Goal: Information Seeking & Learning: Learn about a topic

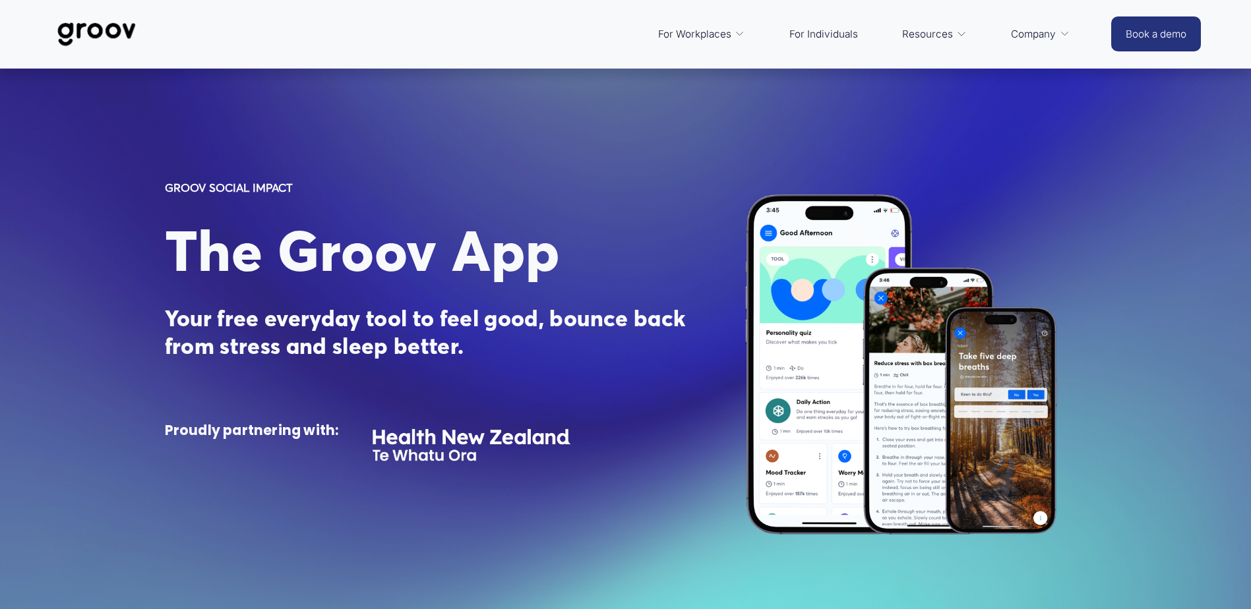
click at [1221, 130] on div "GROOV SOCIAL IMPACT The Groov App Your free everyday tool to feel good, bounce …" at bounding box center [625, 364] width 1251 height 591
click at [0, 0] on link "Services" at bounding box center [0, 0] width 0 height 0
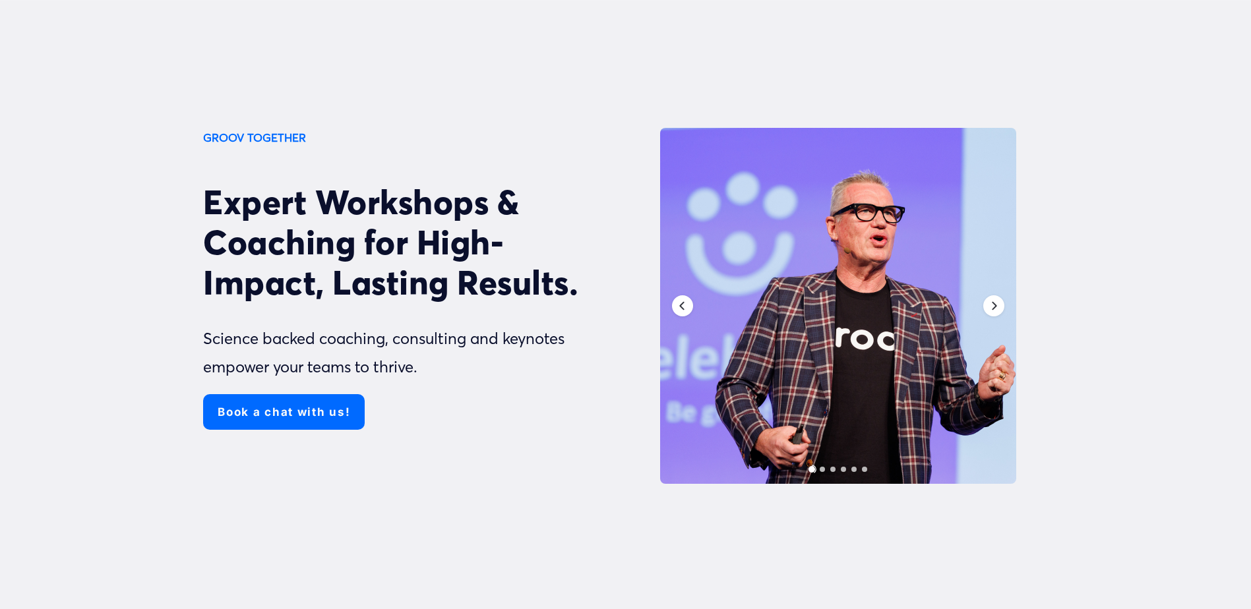
scroll to position [132, 0]
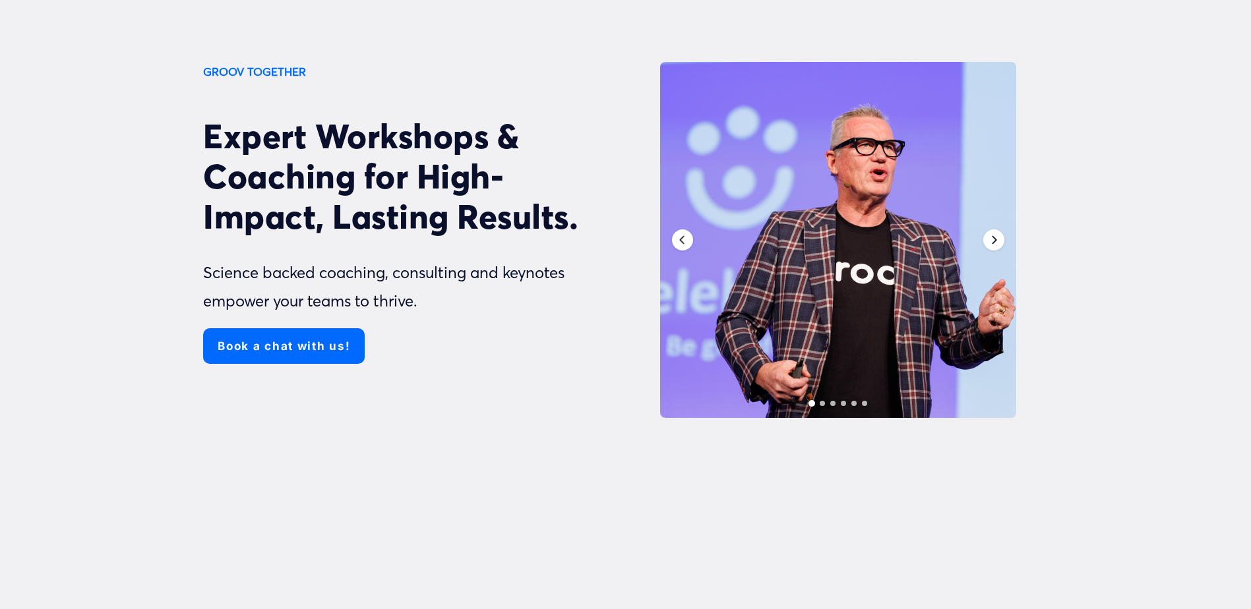
click at [995, 239] on icon "Next" at bounding box center [994, 240] width 5 height 9
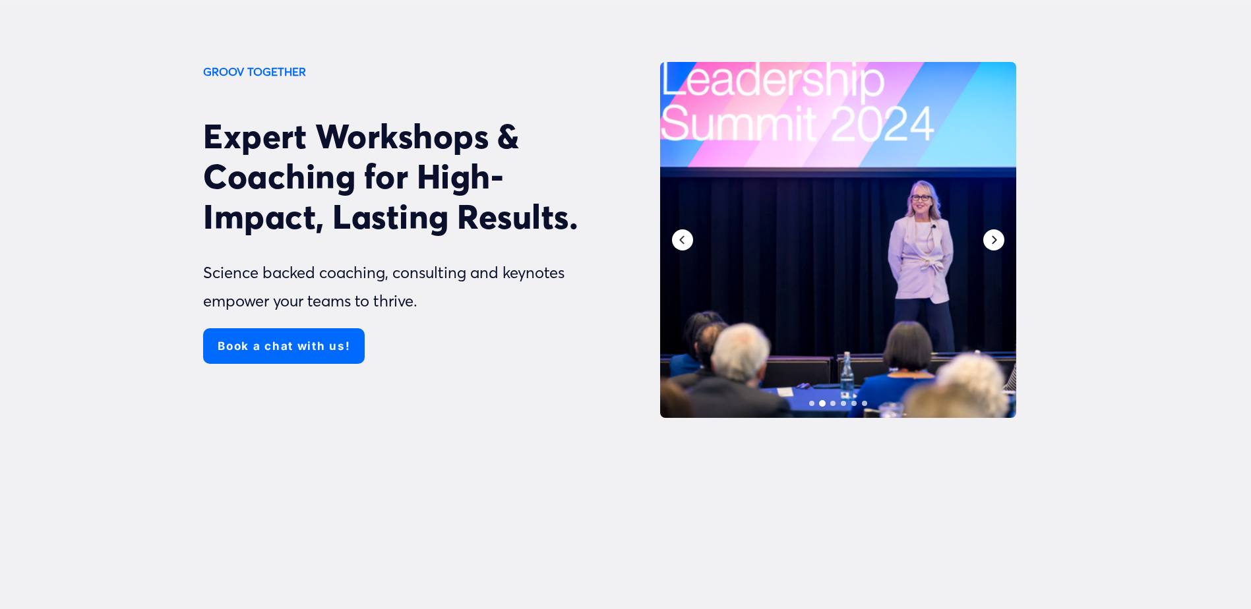
click at [995, 239] on icon "Next" at bounding box center [994, 240] width 5 height 9
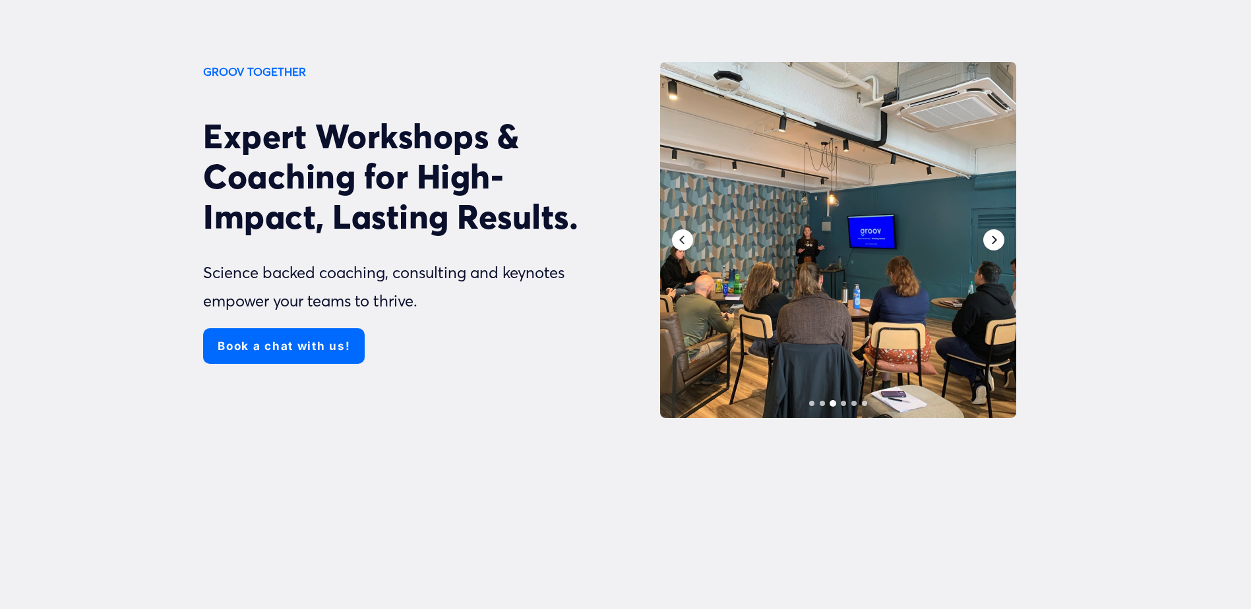
click at [995, 239] on icon "Next" at bounding box center [994, 240] width 5 height 9
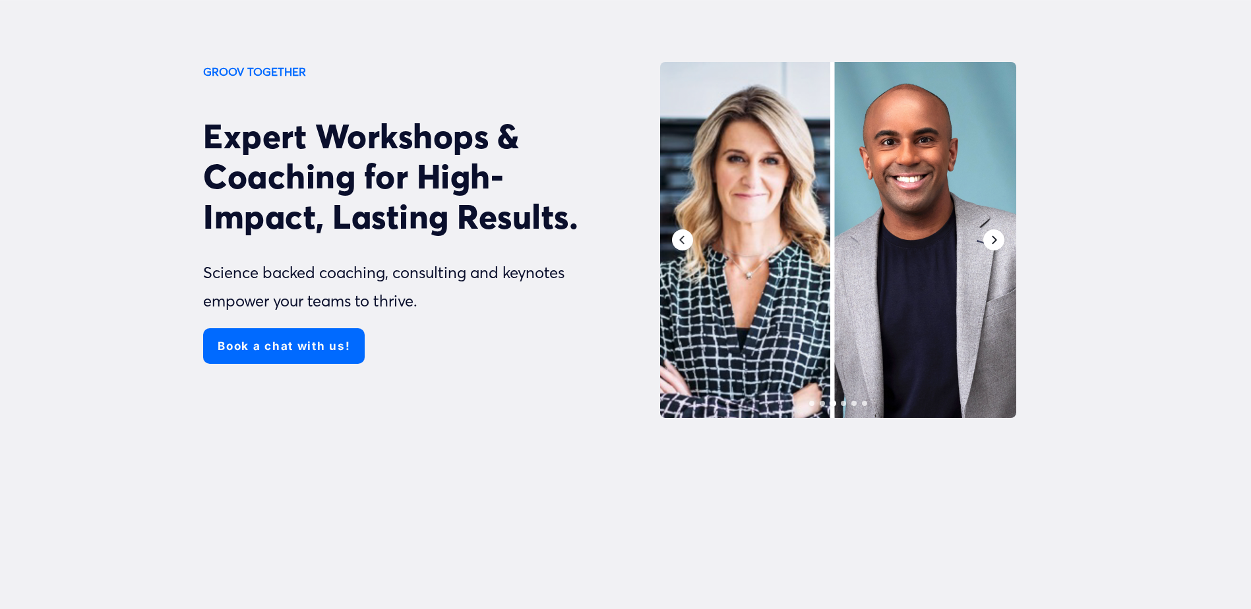
click at [992, 239] on icon "Next" at bounding box center [993, 240] width 11 height 11
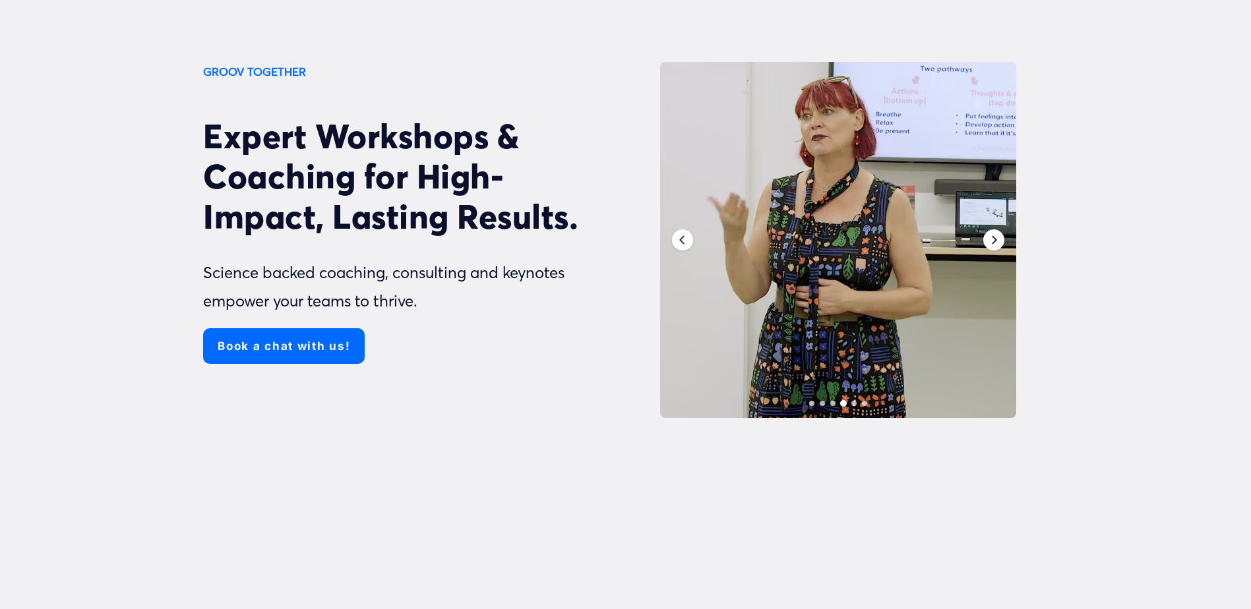
click at [992, 239] on icon "Next" at bounding box center [993, 240] width 11 height 11
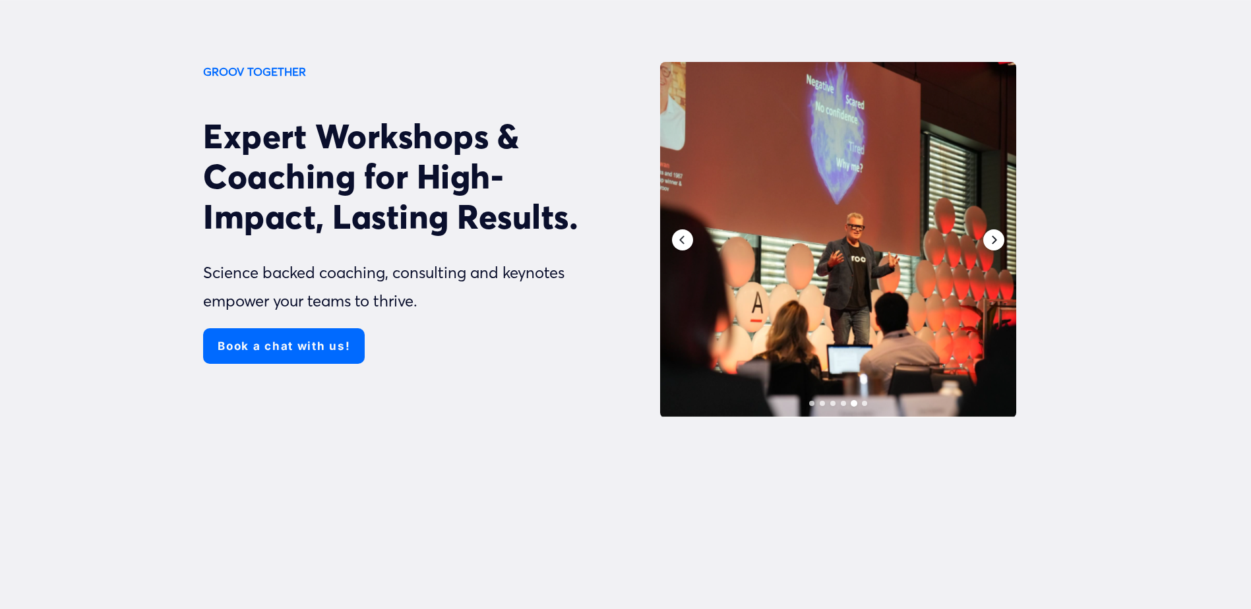
click at [992, 239] on icon "Next" at bounding box center [993, 240] width 11 height 11
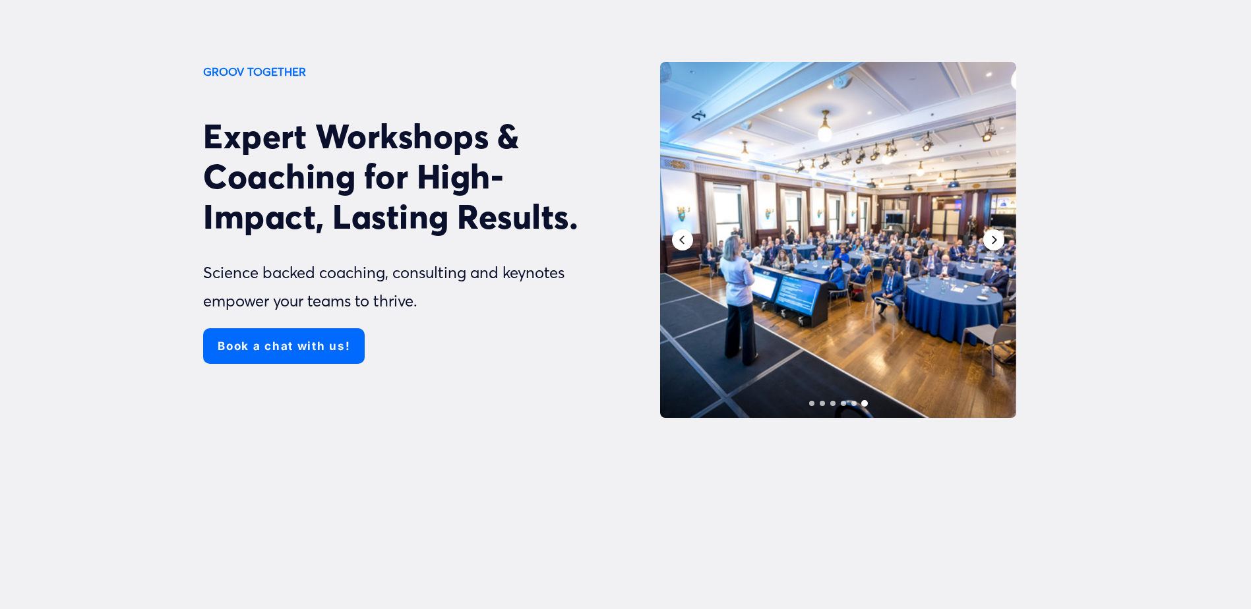
click at [992, 239] on icon "Next" at bounding box center [993, 240] width 11 height 11
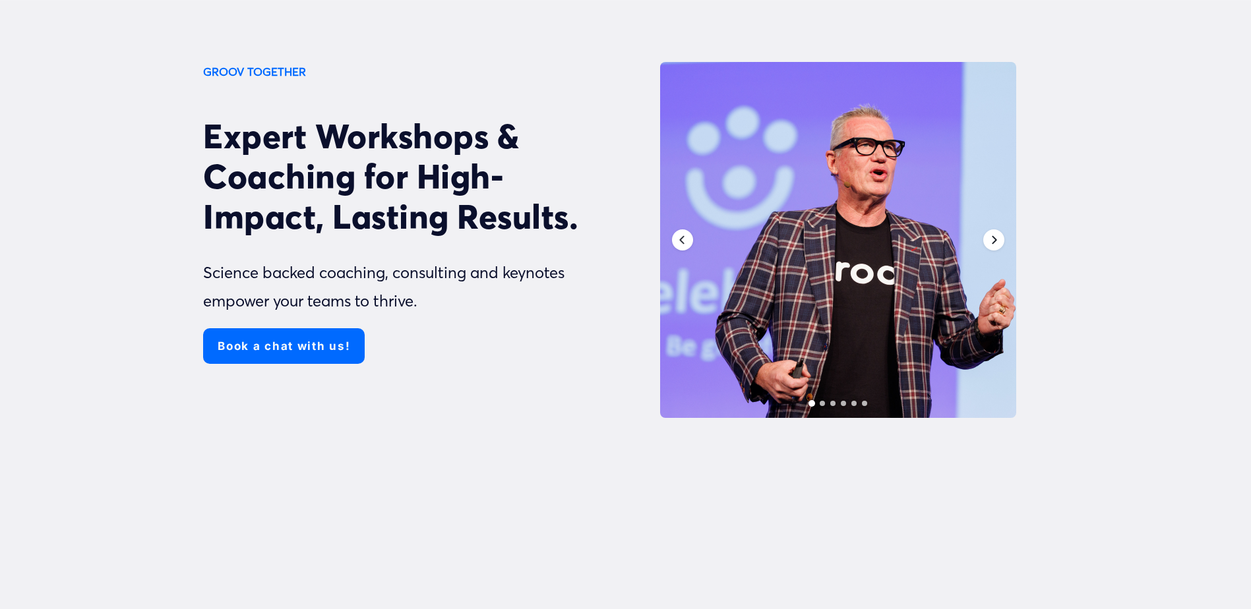
click at [992, 240] on icon "Next" at bounding box center [993, 240] width 11 height 11
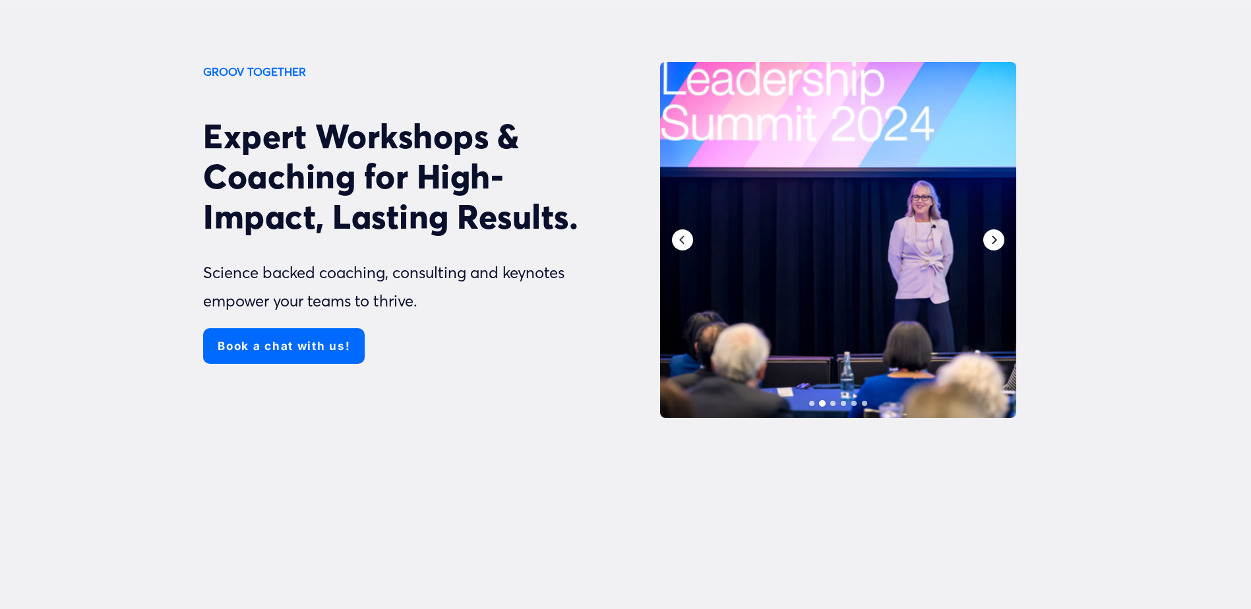
click at [992, 240] on icon "Next" at bounding box center [993, 240] width 11 height 11
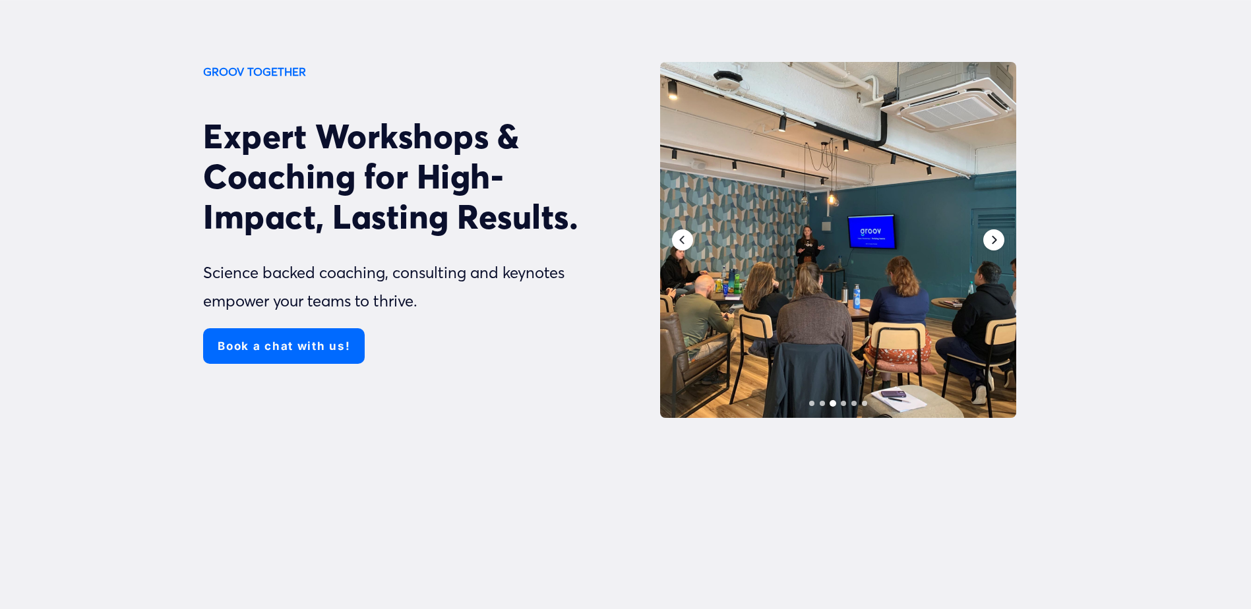
click at [992, 240] on icon "Next" at bounding box center [993, 240] width 11 height 11
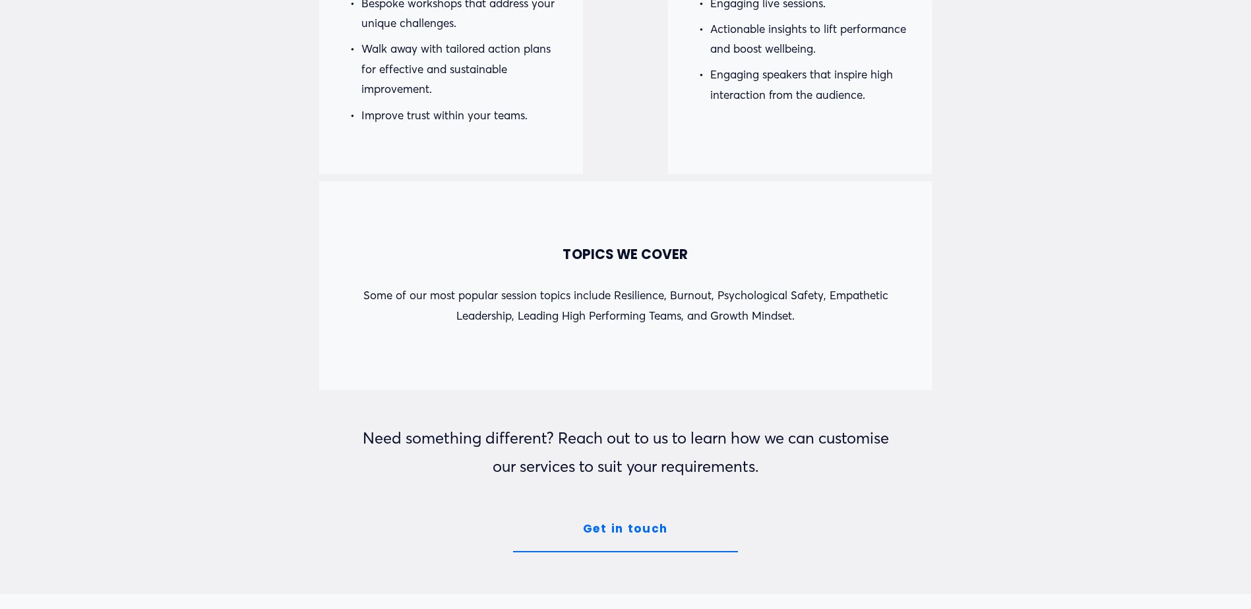
scroll to position [1582, 0]
